Goal: Use online tool/utility: Utilize a website feature to perform a specific function

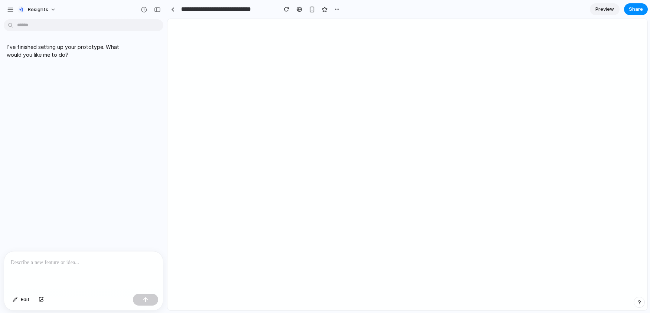
click at [66, 265] on div at bounding box center [83, 271] width 159 height 39
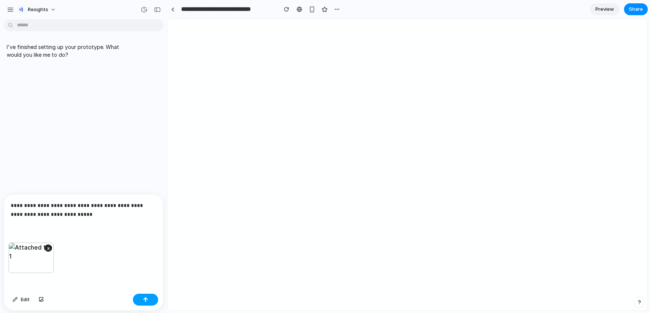
click at [149, 299] on button "button" at bounding box center [145, 300] width 25 height 12
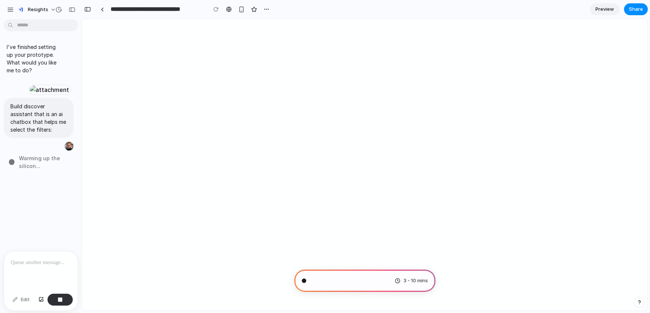
type input "**********"
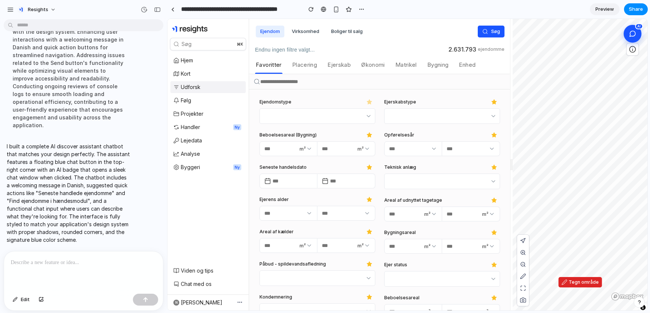
scroll to position [228, 0]
click at [631, 35] on icon at bounding box center [633, 34] width 8 height 8
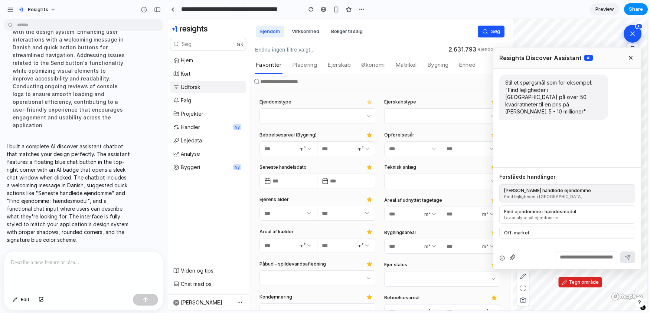
click at [557, 195] on div "Find lejligheder i [GEOGRAPHIC_DATA]" at bounding box center [567, 196] width 126 height 5
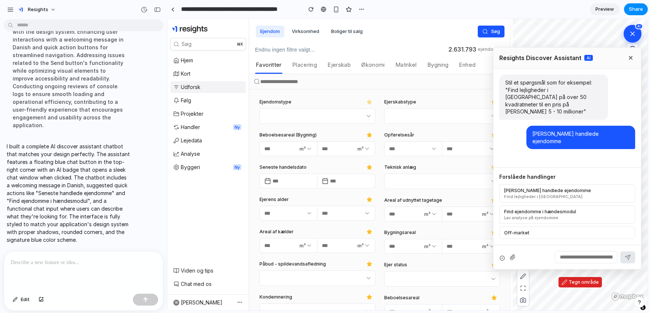
click at [586, 254] on input "text" at bounding box center [586, 257] width 62 height 12
type input "*****"
click at [628, 260] on icon at bounding box center [628, 258] width 6 height 6
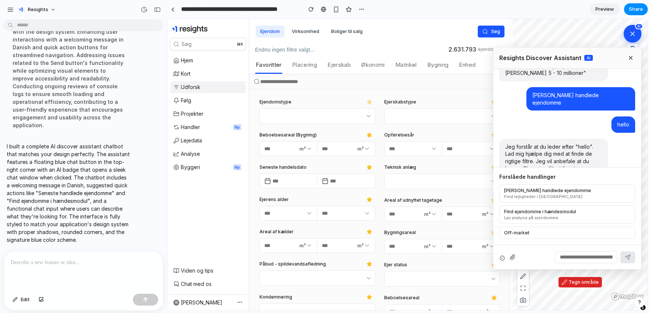
scroll to position [68, 0]
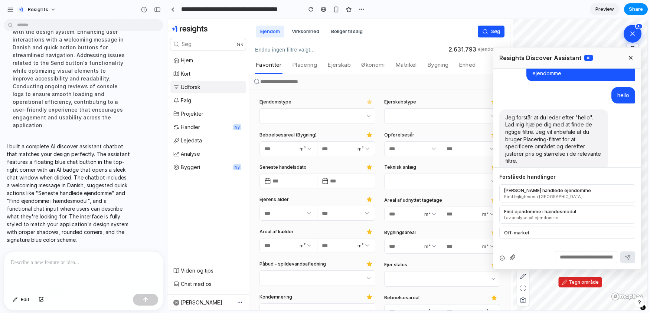
click at [511, 256] on icon at bounding box center [513, 258] width 6 height 6
click at [503, 258] on icon at bounding box center [503, 259] width 6 height 6
click at [515, 259] on icon at bounding box center [513, 258] width 6 height 6
click at [504, 256] on icon at bounding box center [502, 258] width 4 height 4
click at [502, 259] on icon at bounding box center [503, 259] width 6 height 6
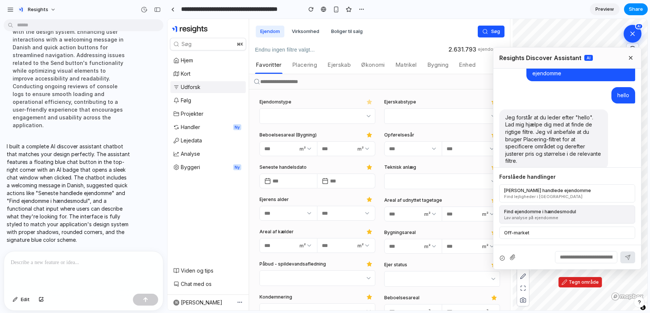
click at [572, 215] on div "Lav analyse på ejendomme" at bounding box center [567, 217] width 126 height 5
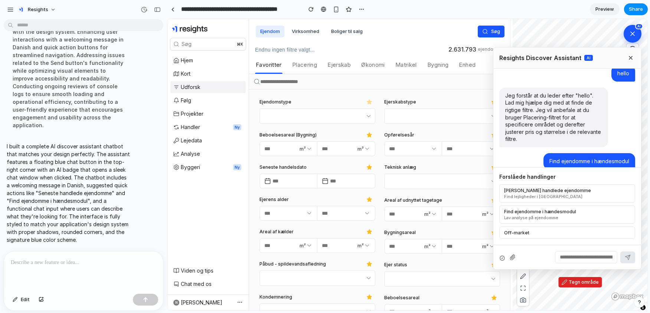
click at [585, 251] on input "text" at bounding box center [586, 257] width 62 height 12
type input "*****"
click at [628, 257] on icon at bounding box center [628, 258] width 6 height 6
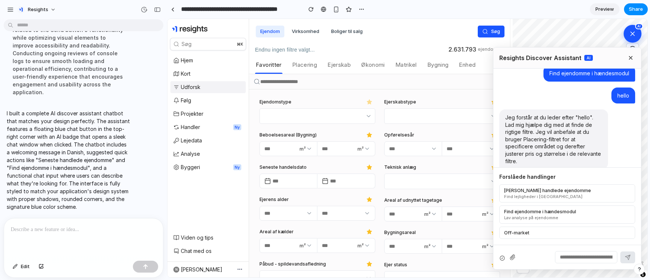
scroll to position [176, 0]
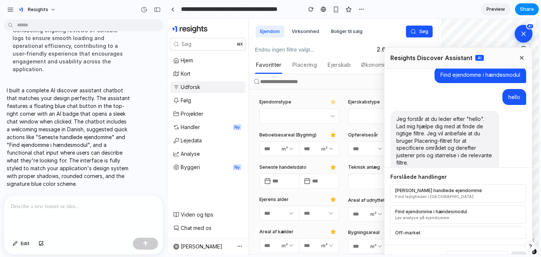
click at [295, 118] on input "text" at bounding box center [296, 116] width 66 height 9
click at [271, 149] on input "text" at bounding box center [272, 148] width 17 height 9
type input "**"
click at [308, 150] on input "text" at bounding box center [313, 148] width 18 height 9
type input "**"
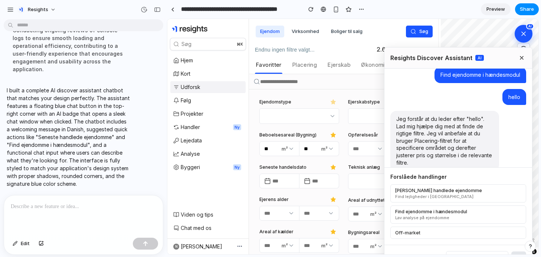
click at [520, 57] on icon at bounding box center [522, 58] width 6 height 6
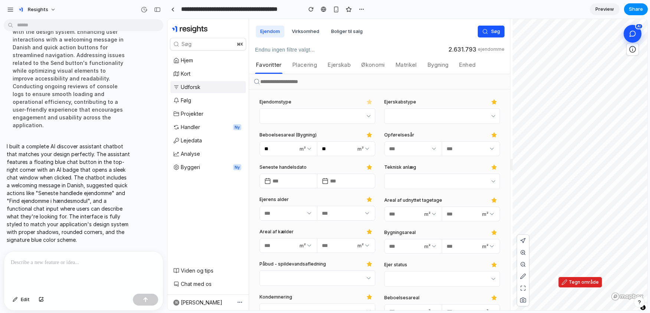
scroll to position [228, 0]
